Goal: Information Seeking & Learning: Learn about a topic

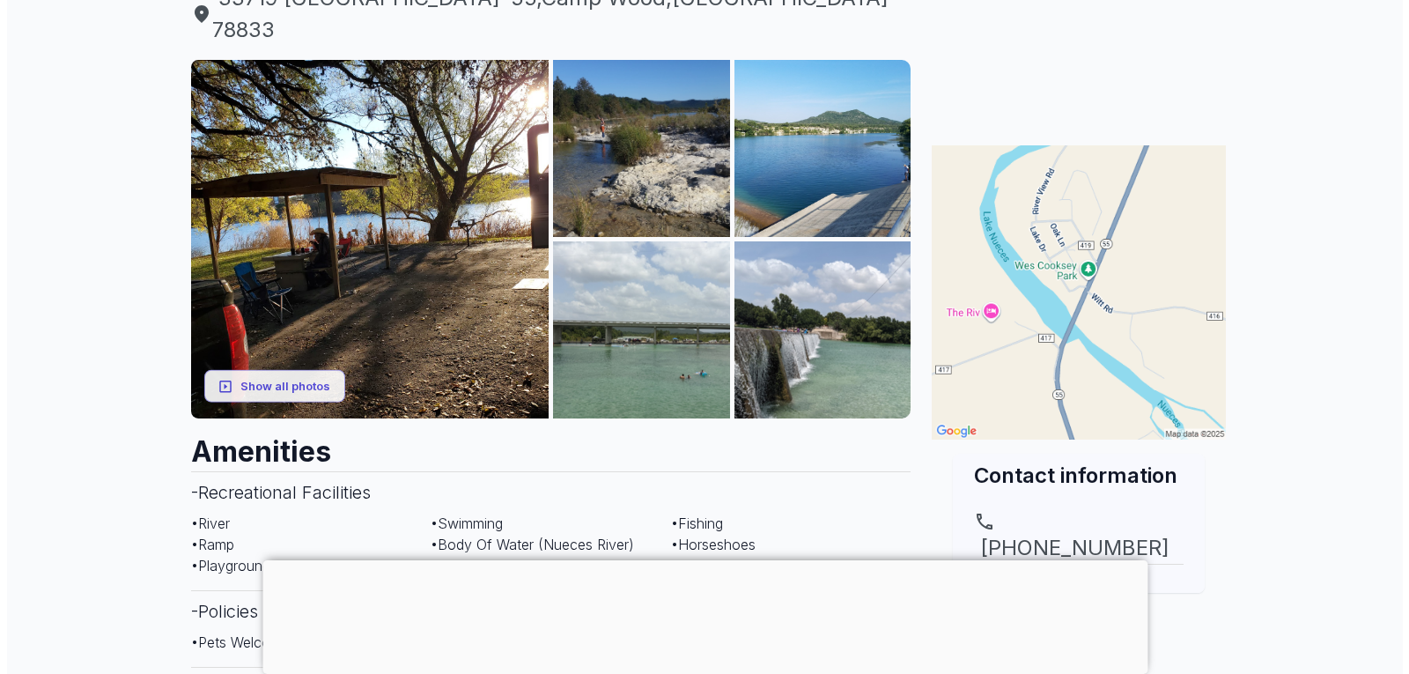
scroll to position [176, 0]
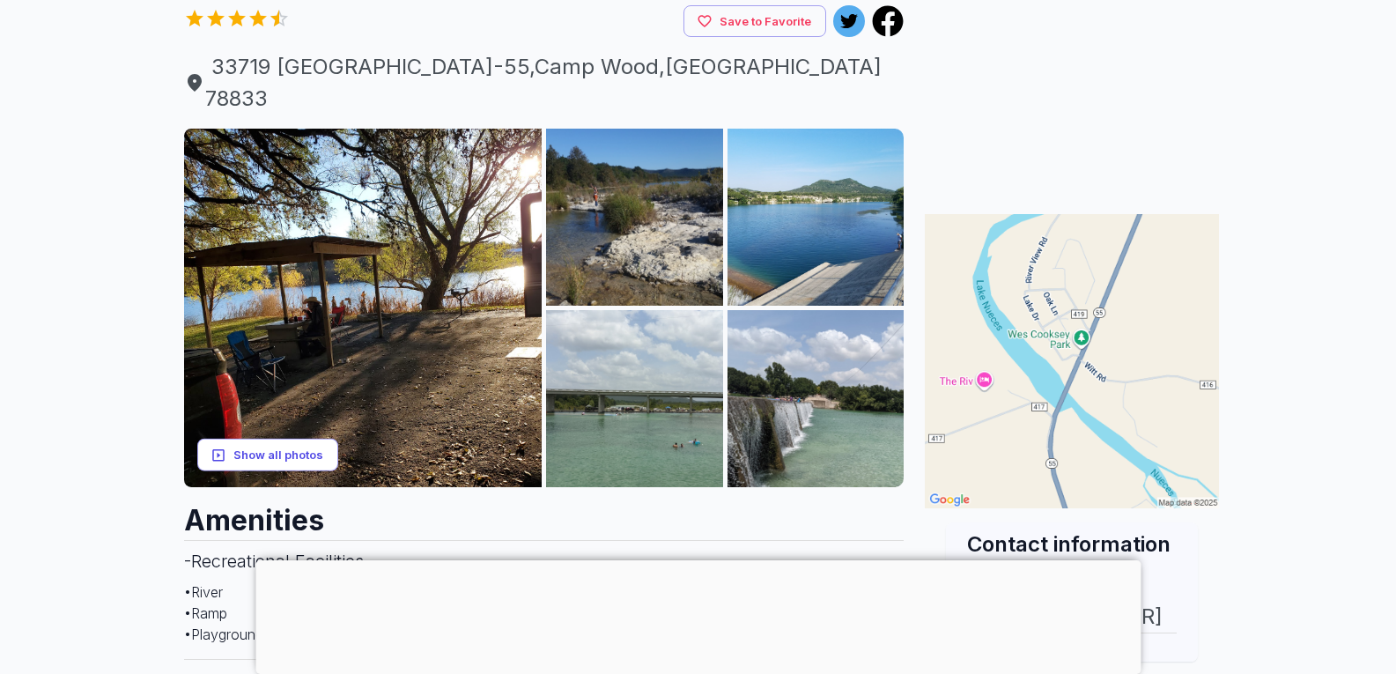
click at [276, 439] on button "Show all photos" at bounding box center [267, 455] width 141 height 33
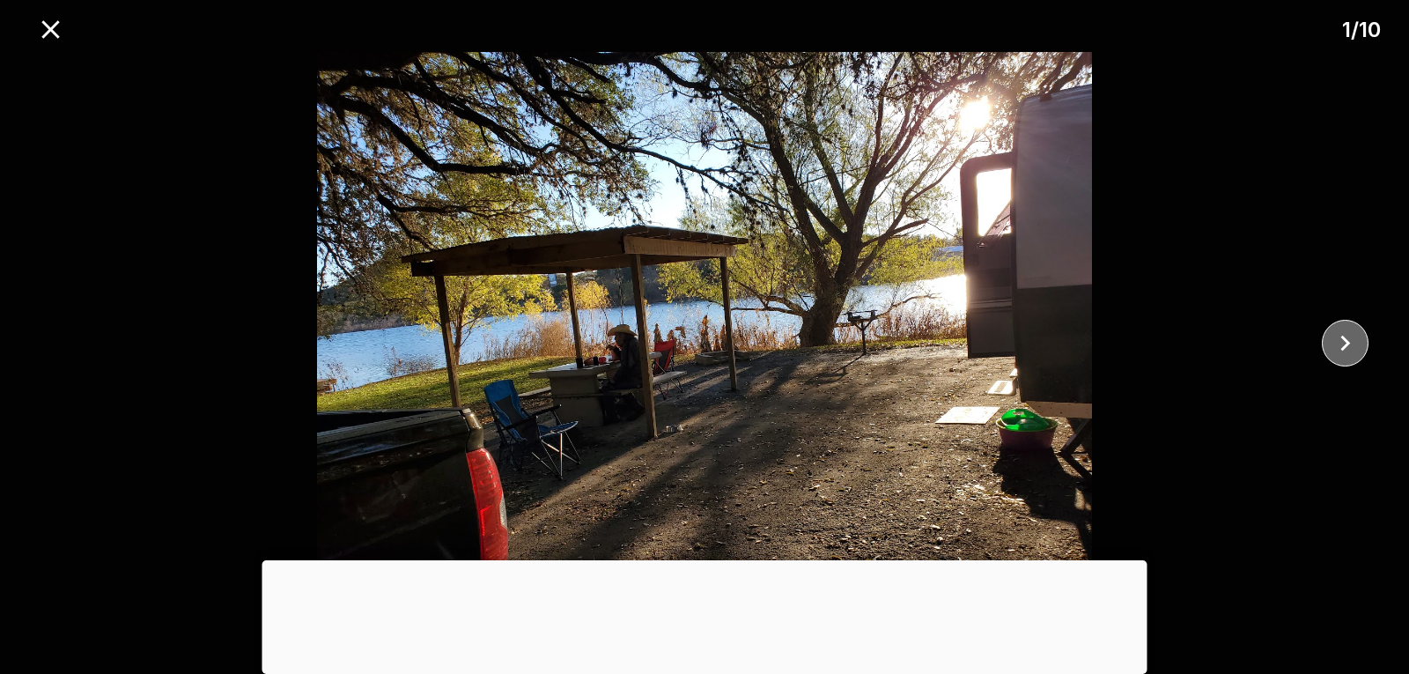
click at [1353, 333] on icon "close" at bounding box center [1345, 343] width 31 height 31
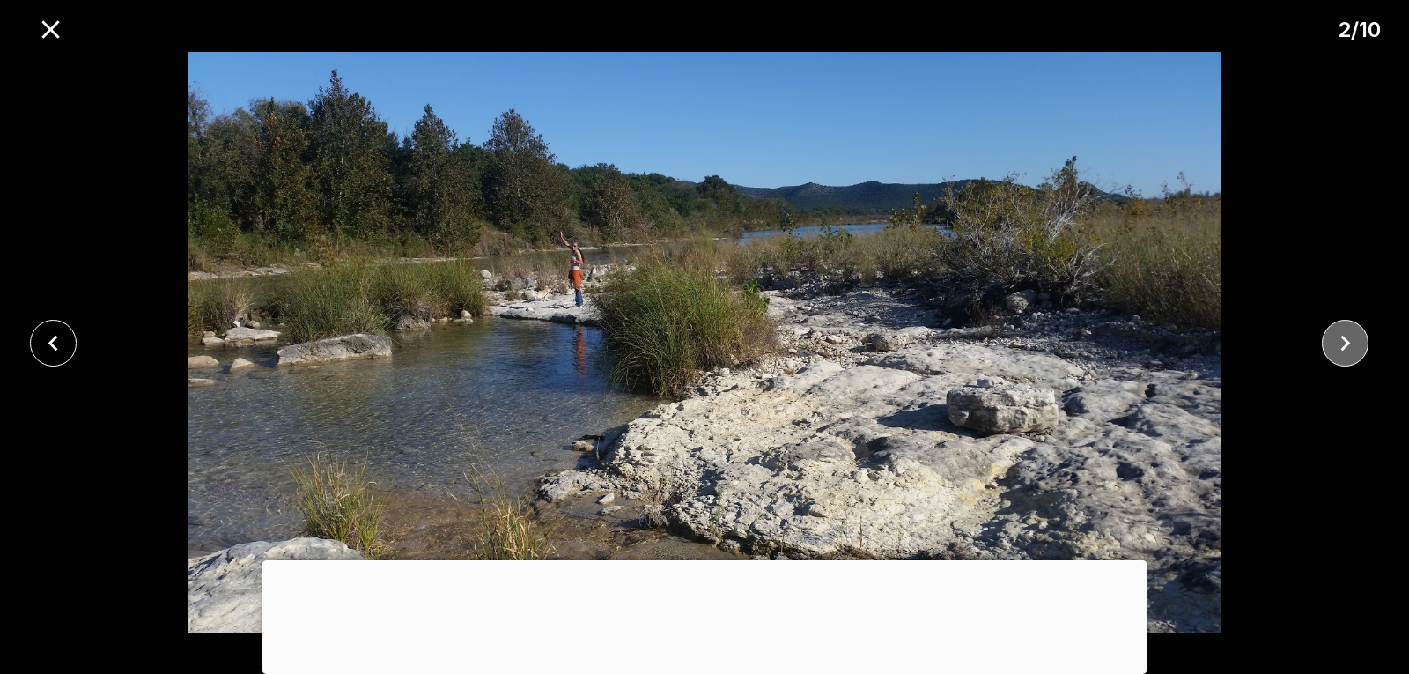
click at [1351, 335] on icon "close" at bounding box center [1345, 343] width 31 height 31
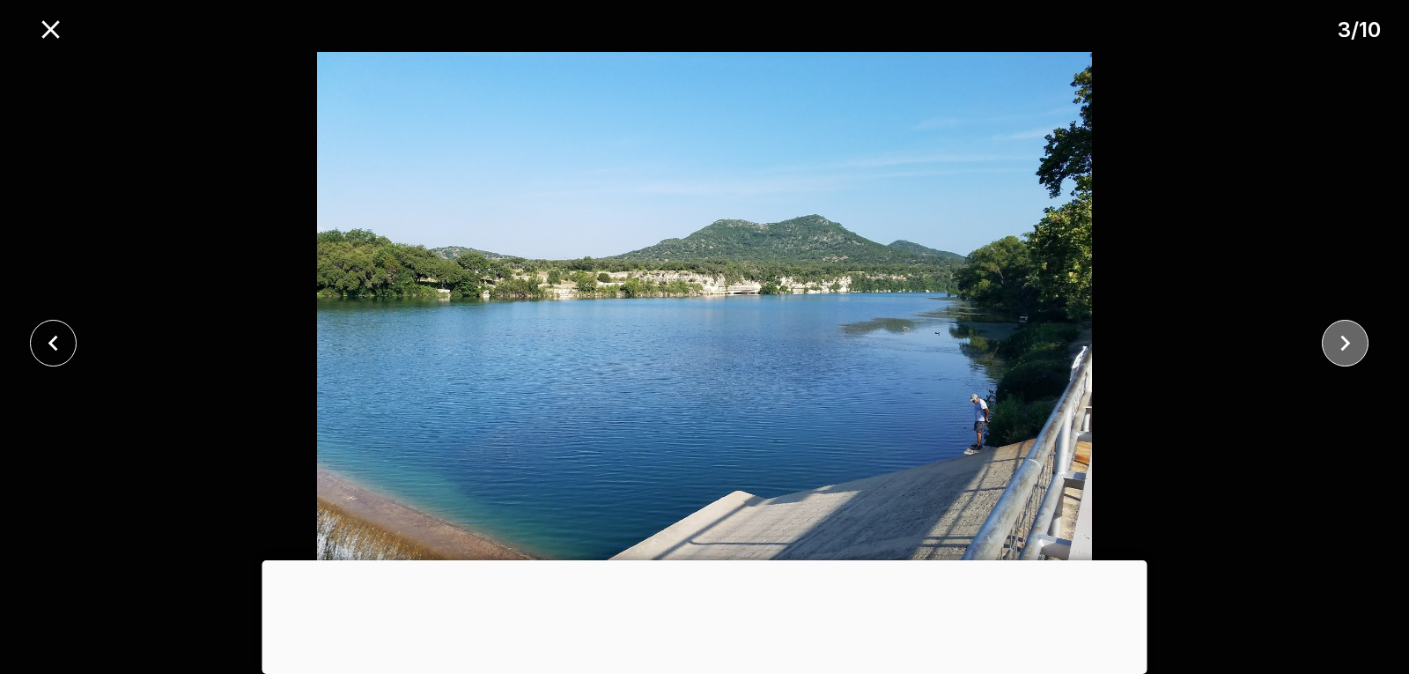
click at [1351, 335] on icon "close" at bounding box center [1345, 343] width 31 height 31
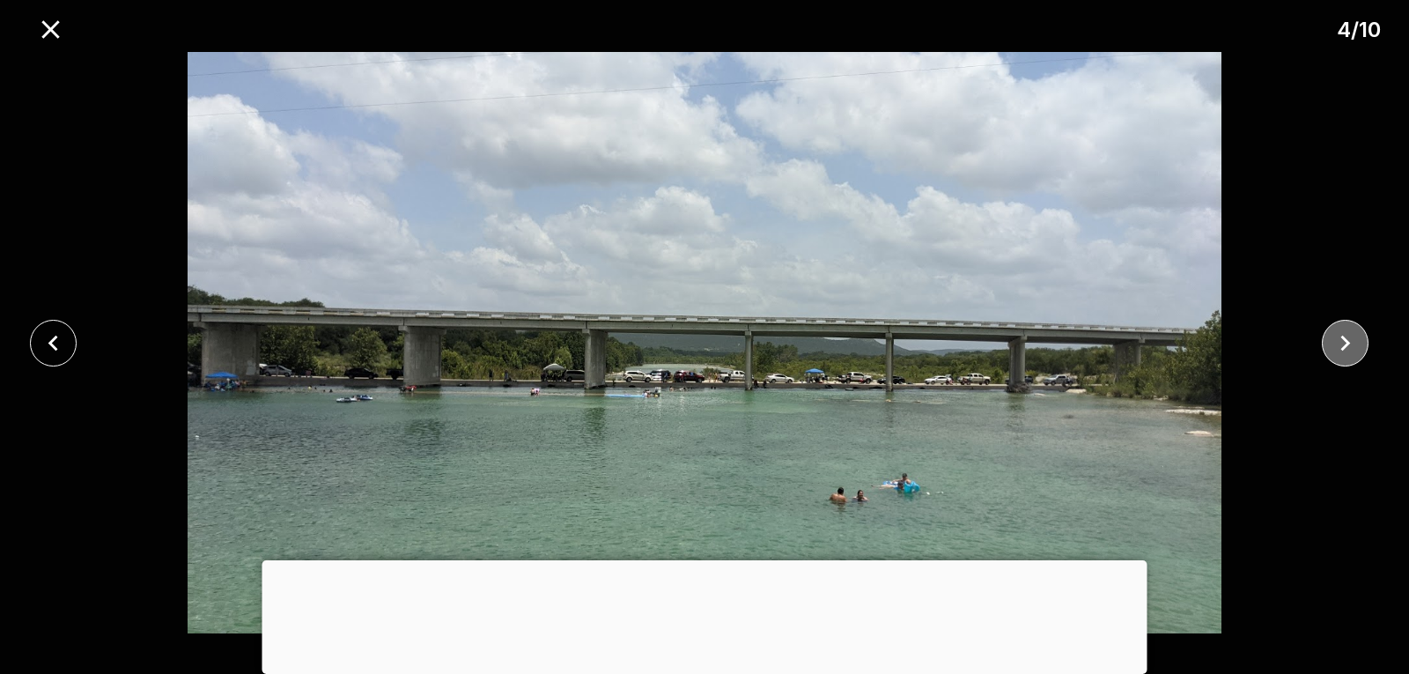
click at [1351, 335] on icon "close" at bounding box center [1345, 343] width 31 height 31
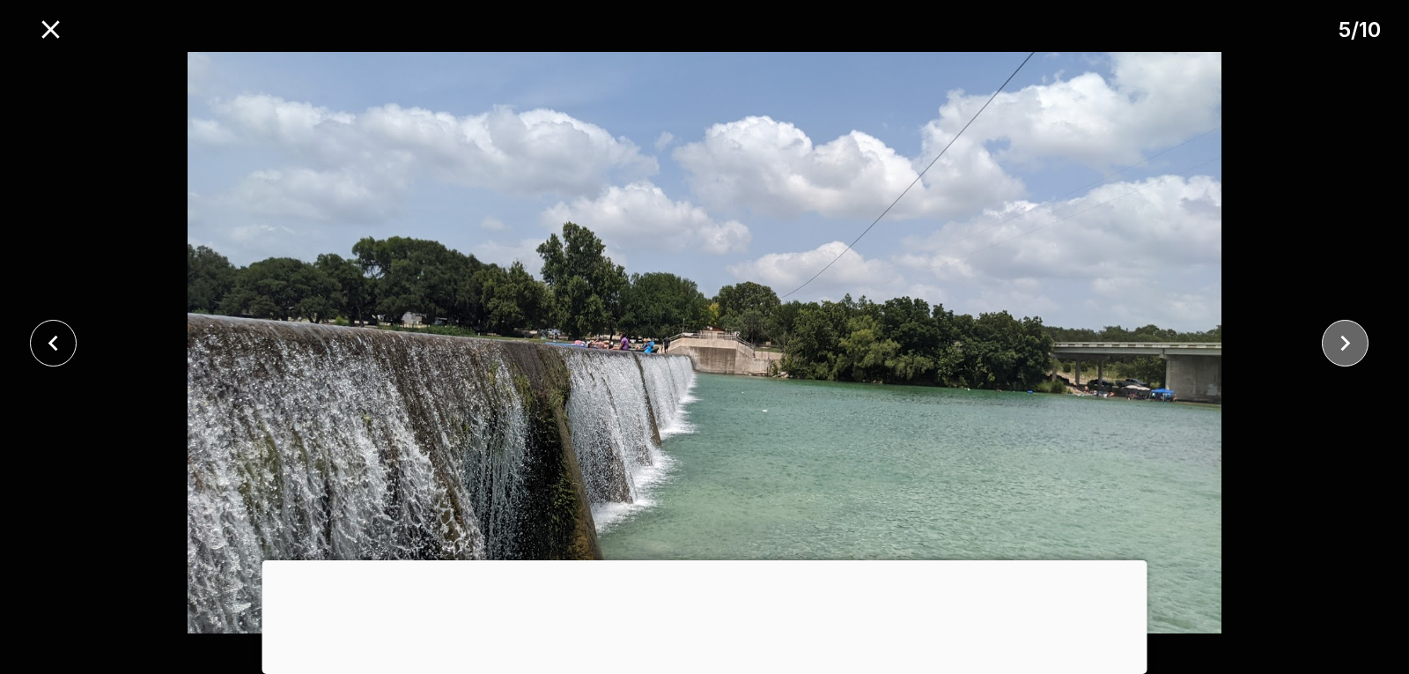
click at [1351, 335] on icon "close" at bounding box center [1345, 343] width 31 height 31
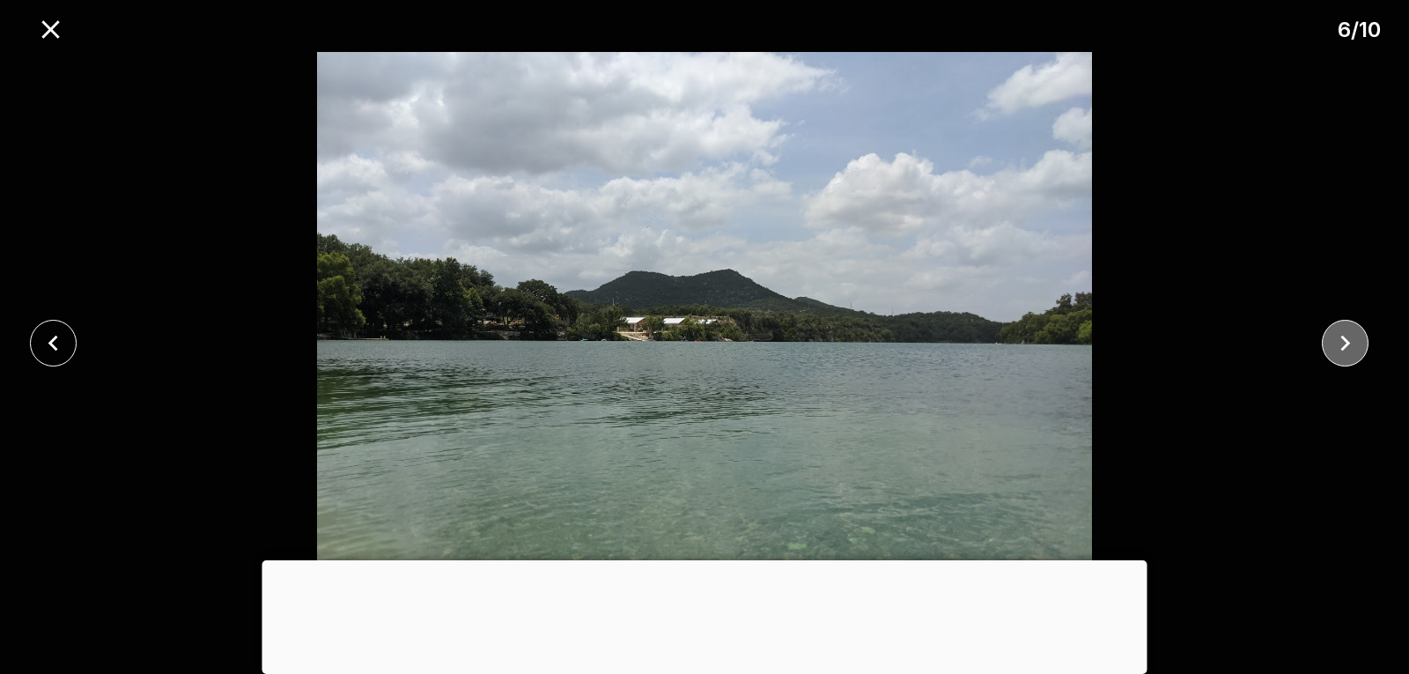
click at [1351, 335] on icon "close" at bounding box center [1345, 343] width 31 height 31
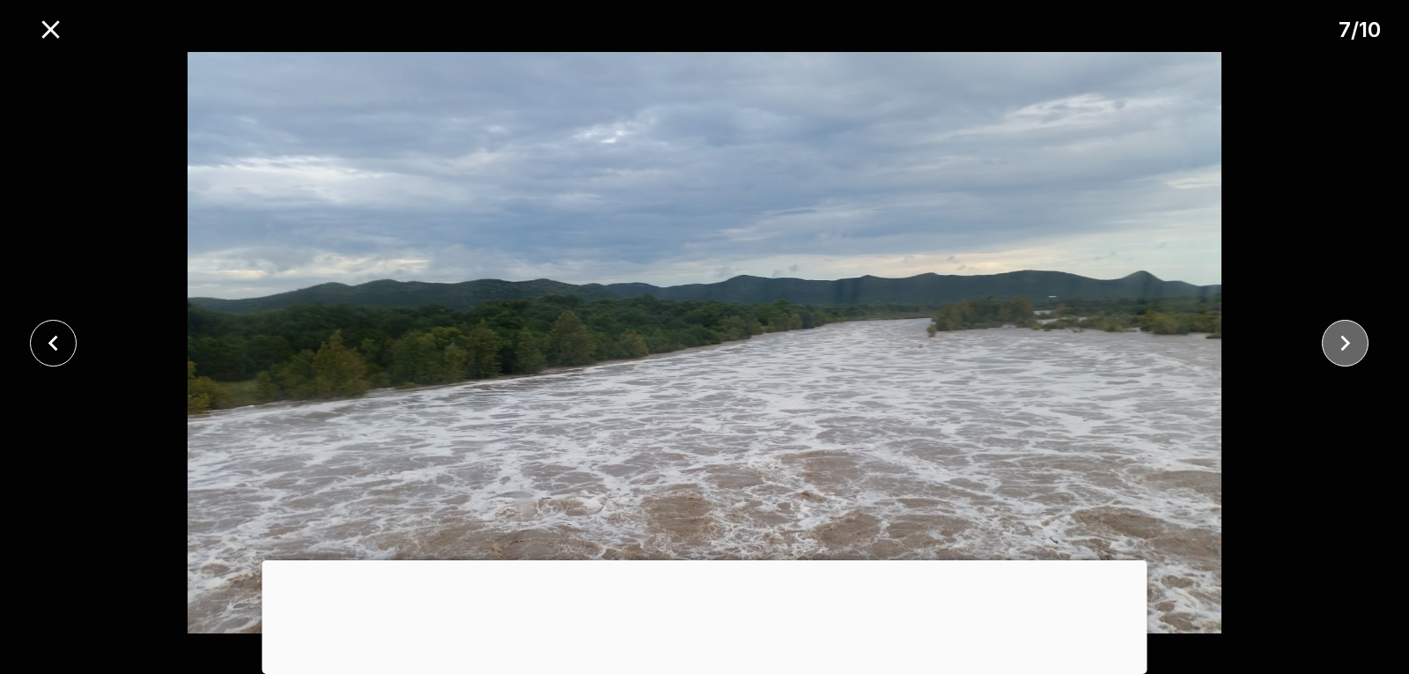
click at [1351, 335] on icon "close" at bounding box center [1345, 343] width 31 height 31
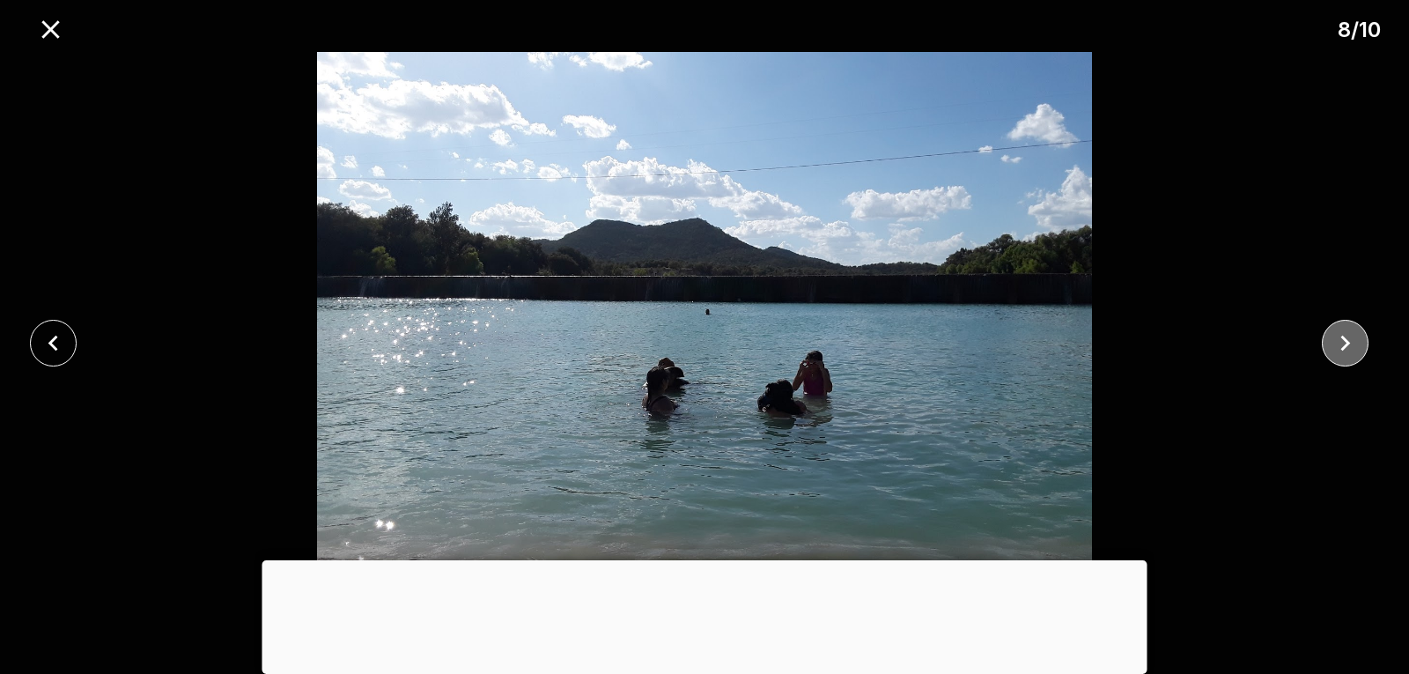
click at [1351, 335] on icon "close" at bounding box center [1345, 343] width 31 height 31
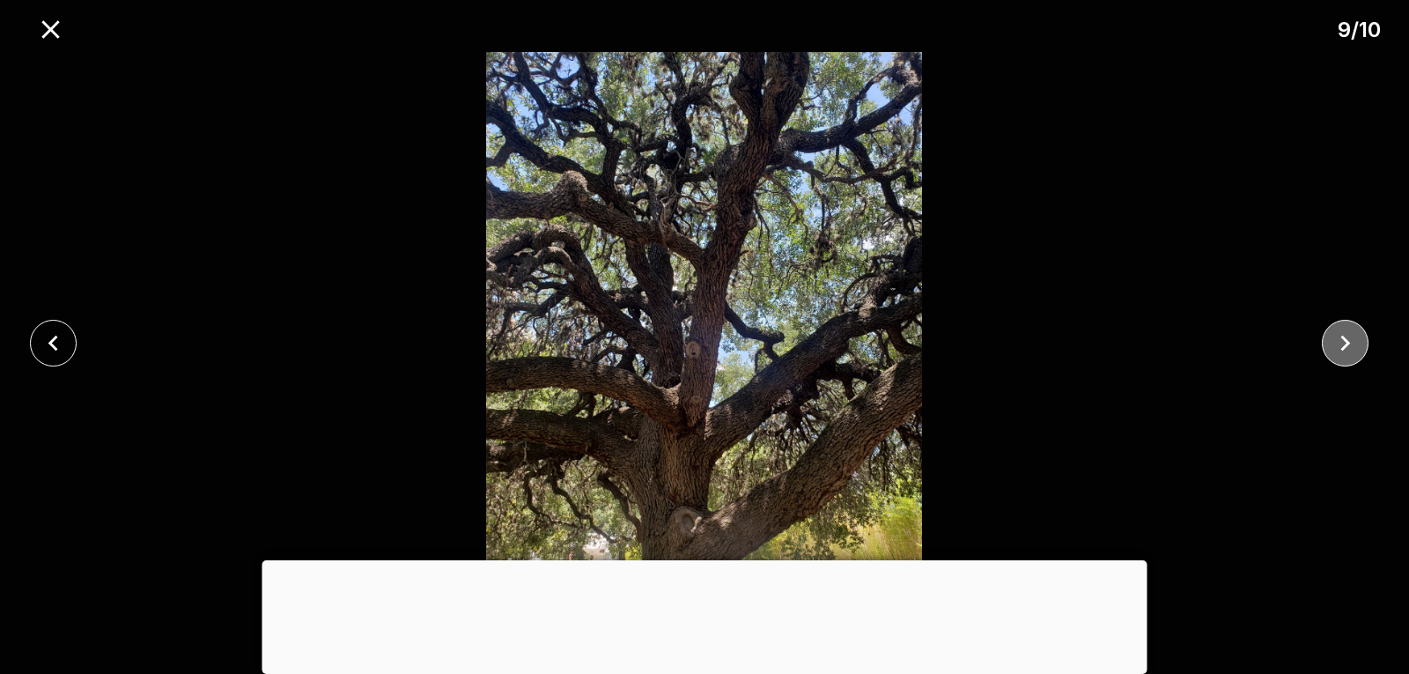
click at [1350, 335] on icon "close" at bounding box center [1345, 343] width 31 height 31
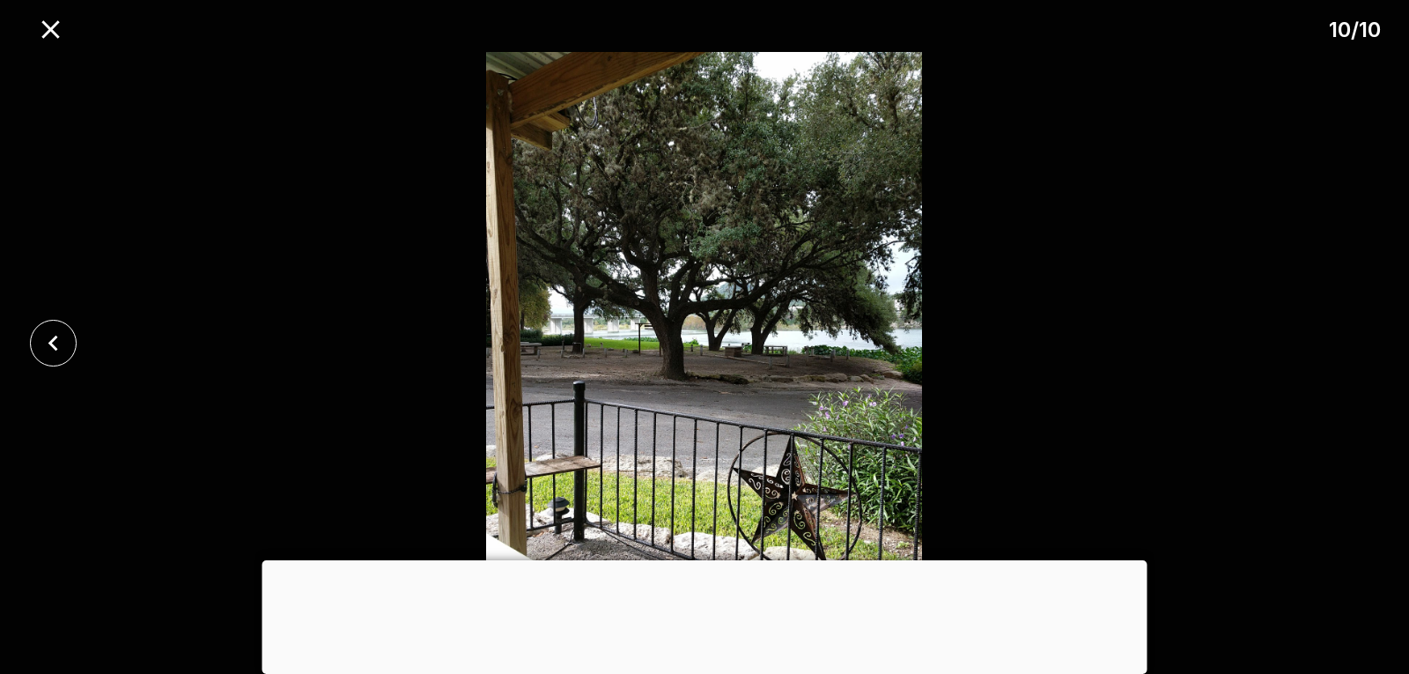
click at [1350, 335] on div at bounding box center [704, 342] width 1409 height 581
